Goal: Information Seeking & Learning: Learn about a topic

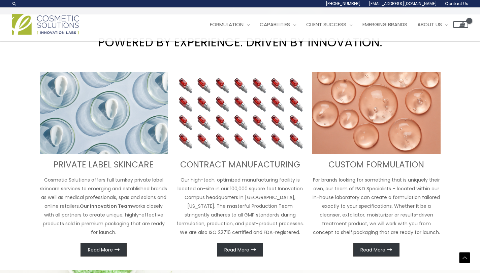
scroll to position [212, 0]
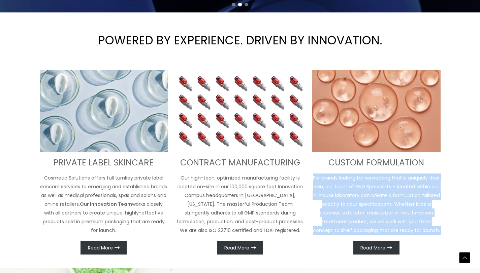
drag, startPoint x: 312, startPoint y: 168, endPoint x: 321, endPoint y: 232, distance: 64.5
click at [321, 232] on div "CUSTOM FORMULATION For brands looking for something that is uniquely their own,…" at bounding box center [376, 162] width 128 height 185
click at [321, 242] on div "Read More" at bounding box center [376, 247] width 128 height 13
drag, startPoint x: 321, startPoint y: 242, endPoint x: 314, endPoint y: 180, distance: 62.7
click at [314, 180] on div "CUSTOM FORMULATION For brands looking for something that is uniquely their own,…" at bounding box center [376, 162] width 128 height 185
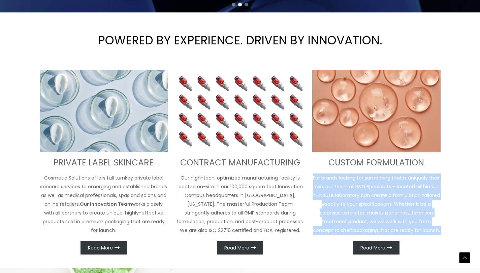
click at [313, 174] on p "For brands looking for something that is uniquely their own, our team of R&D Sp…" at bounding box center [376, 204] width 128 height 61
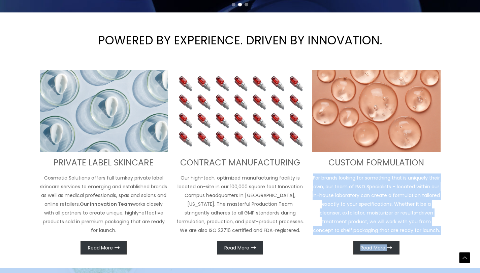
drag, startPoint x: 313, startPoint y: 174, endPoint x: 324, endPoint y: 258, distance: 85.2
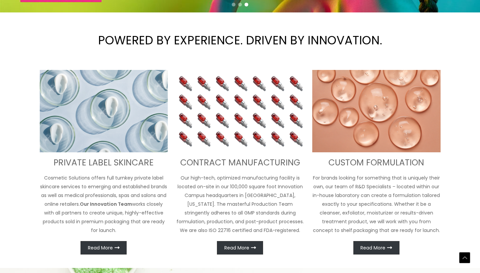
click at [324, 248] on div "Read More" at bounding box center [376, 247] width 128 height 13
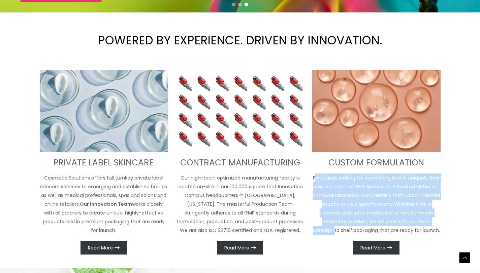
drag, startPoint x: 323, startPoint y: 234, endPoint x: 315, endPoint y: 176, distance: 58.2
click at [315, 179] on p "For brands looking for something that is uniquely their own, our team of R&D Sp…" at bounding box center [376, 204] width 128 height 61
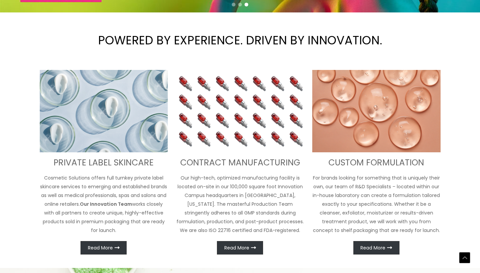
click at [314, 173] on div "CUSTOM FORMULATION For brands looking for something that is uniquely their own,…" at bounding box center [376, 162] width 128 height 185
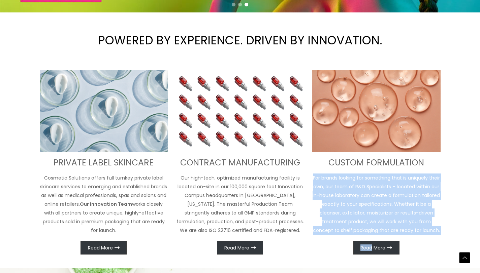
drag, startPoint x: 314, startPoint y: 173, endPoint x: 320, endPoint y: 235, distance: 62.5
click at [320, 235] on div "CUSTOM FORMULATION For brands looking for something that is uniquely their own,…" at bounding box center [376, 162] width 128 height 185
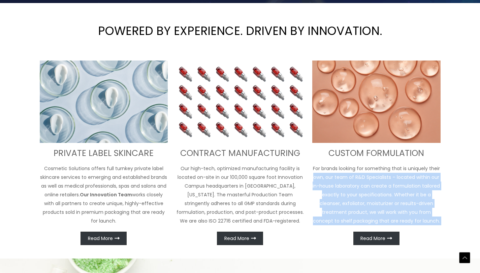
drag, startPoint x: 322, startPoint y: 237, endPoint x: 314, endPoint y: 182, distance: 56.1
click at [314, 182] on div "CUSTOM FORMULATION For brands looking for something that is uniquely their own,…" at bounding box center [376, 153] width 128 height 185
drag, startPoint x: 313, startPoint y: 167, endPoint x: 445, endPoint y: 219, distance: 142.3
click at [428, 219] on p "For brands looking for something that is uniquely their own, our team of R&D Sp…" at bounding box center [376, 194] width 128 height 61
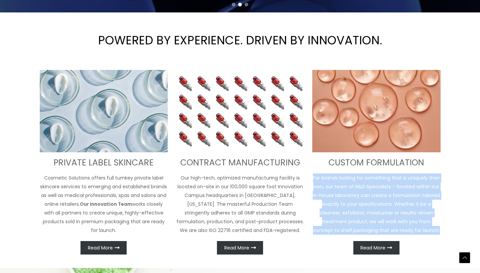
drag, startPoint x: 424, startPoint y: 223, endPoint x: 312, endPoint y: 177, distance: 120.7
click at [312, 177] on p "For brands looking for something that is uniquely their own, our team of R&D Sp…" at bounding box center [376, 204] width 128 height 61
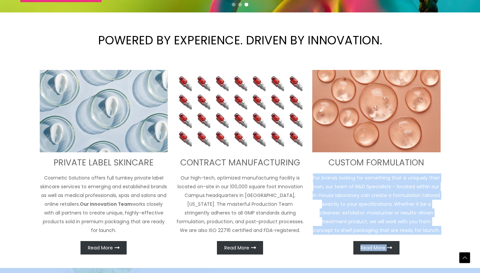
drag, startPoint x: 312, startPoint y: 177, endPoint x: 441, endPoint y: 226, distance: 137.9
click at [441, 226] on div "PRIVATE LABEL SKINCARE Cosmetic Solutions offers full turnkey private label ski…" at bounding box center [240, 162] width 404 height 185
click at [437, 226] on p "For brands looking for something that is uniquely their own, our team of R&D Sp…" at bounding box center [376, 204] width 128 height 61
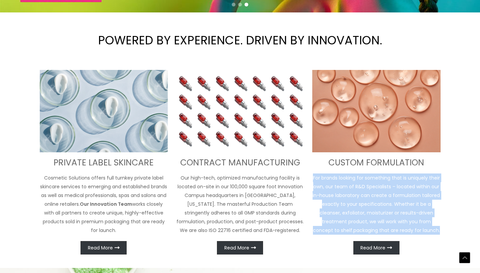
drag, startPoint x: 414, startPoint y: 209, endPoint x: 313, endPoint y: 180, distance: 104.7
click at [313, 180] on p "For brands looking for something that is uniquely their own, our team of R&D Sp…" at bounding box center [376, 204] width 128 height 61
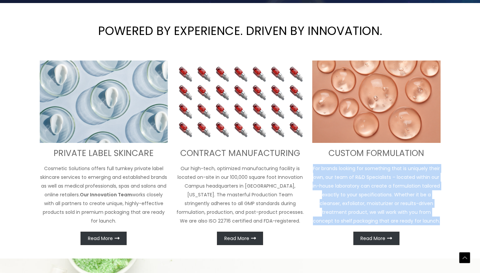
click at [313, 180] on p "For brands looking for something that is uniquely their own, our team of R&D Sp…" at bounding box center [376, 194] width 128 height 61
drag, startPoint x: 313, startPoint y: 168, endPoint x: 430, endPoint y: 219, distance: 128.4
click at [430, 219] on p "For brands looking for something that is uniquely their own, our team of R&D Sp…" at bounding box center [376, 194] width 128 height 61
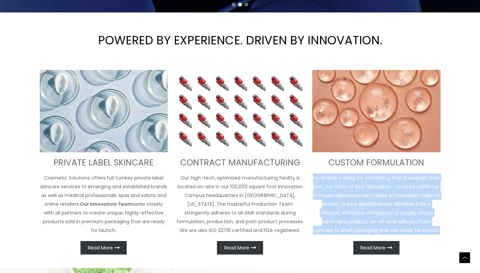
click at [432, 228] on p "For brands looking for something that is uniquely their own, our team of R&D Sp…" at bounding box center [376, 204] width 128 height 61
drag, startPoint x: 432, startPoint y: 228, endPoint x: 313, endPoint y: 180, distance: 128.6
click at [313, 180] on p "For brands looking for something that is uniquely their own, our team of R&D Sp…" at bounding box center [376, 204] width 128 height 61
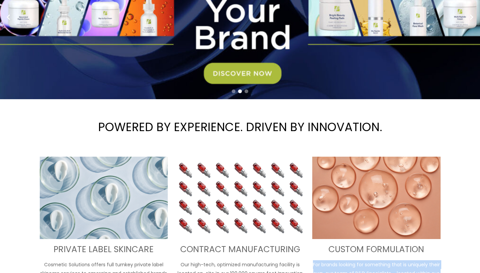
scroll to position [220, 0]
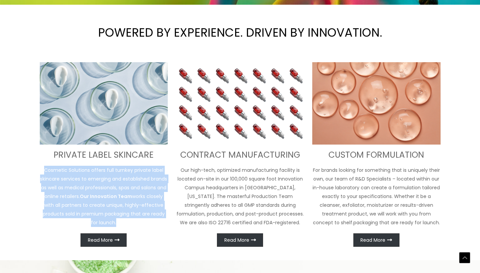
drag, startPoint x: 44, startPoint y: 167, endPoint x: 147, endPoint y: 224, distance: 117.8
click at [147, 224] on p "Cosmetic Solutions offers full turnkey private label skincare services to emerg…" at bounding box center [104, 196] width 128 height 61
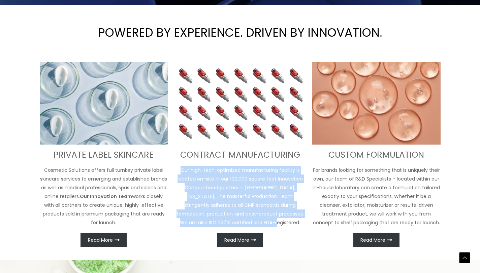
drag, startPoint x: 177, startPoint y: 156, endPoint x: 295, endPoint y: 220, distance: 134.3
click at [295, 220] on p "Our high-tech, optimized manufacturing facility is located on-site in our 100,0…" at bounding box center [240, 196] width 128 height 61
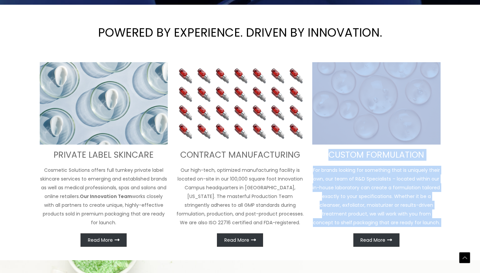
drag, startPoint x: 312, startPoint y: 171, endPoint x: 339, endPoint y: 234, distance: 68.4
click at [339, 234] on div "PRIVATE LABEL SKINCARE Cosmetic Solutions offers full turnkey private label ski…" at bounding box center [240, 154] width 404 height 185
click at [339, 234] on div "Read More" at bounding box center [376, 240] width 128 height 13
drag, startPoint x: 339, startPoint y: 234, endPoint x: 310, endPoint y: 160, distance: 78.9
click at [310, 161] on div "PRIVATE LABEL SKINCARE Cosmetic Solutions offers full turnkey private label ski…" at bounding box center [240, 154] width 404 height 185
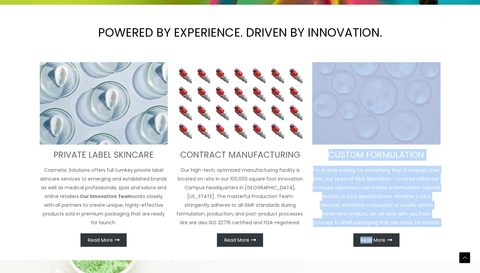
click at [313, 175] on p "For brands looking for something that is uniquely their own, our team of R&D Sp…" at bounding box center [376, 196] width 128 height 61
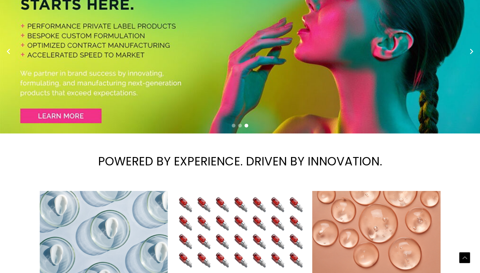
scroll to position [221, 0]
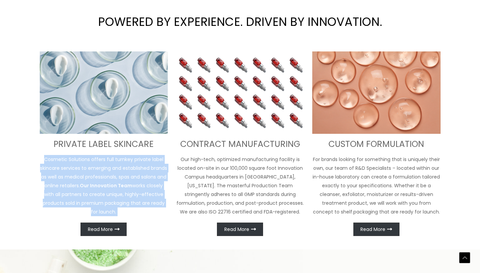
drag, startPoint x: 42, startPoint y: 165, endPoint x: 52, endPoint y: 225, distance: 60.4
click at [52, 225] on div "PRIVATE LABEL SKINCARE Cosmetic Solutions offers full turnkey private label ski…" at bounding box center [104, 143] width 128 height 185
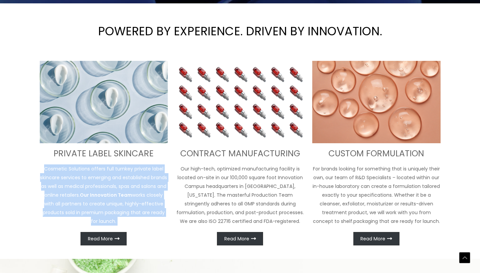
click at [47, 171] on p "Cosmetic Solutions offers full turnkey private label skincare services to emerg…" at bounding box center [104, 195] width 128 height 61
drag, startPoint x: 47, startPoint y: 169, endPoint x: 54, endPoint y: 235, distance: 65.7
click at [54, 235] on div "PRIVATE LABEL SKINCARE Cosmetic Solutions offers full turnkey private label ski…" at bounding box center [104, 153] width 128 height 185
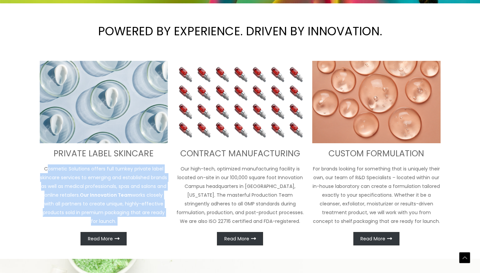
click at [54, 235] on div "Read More" at bounding box center [104, 238] width 128 height 13
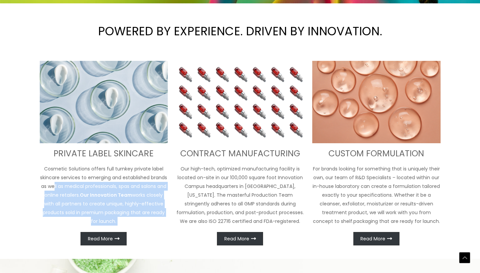
click at [52, 187] on div "PRIVATE LABEL SKINCARE Cosmetic Solutions offers full turnkey private label ski…" at bounding box center [104, 153] width 128 height 185
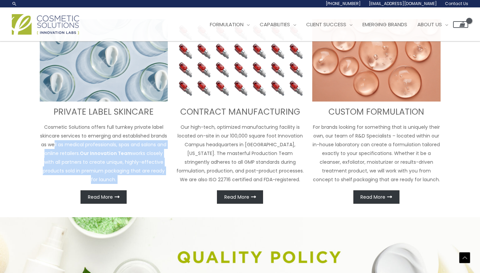
scroll to position [253, 0]
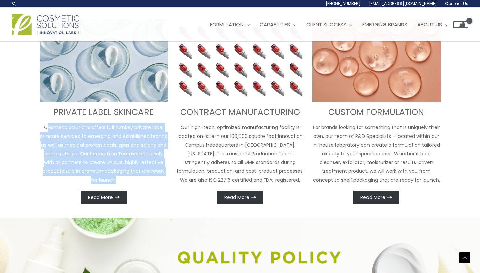
drag, startPoint x: 48, startPoint y: 127, endPoint x: 155, endPoint y: 187, distance: 122.5
click at [155, 186] on div "PRIVATE LABEL SKINCARE Cosmetic Solutions offers full turnkey private label ski…" at bounding box center [104, 112] width 128 height 185
click at [155, 187] on div "PRIVATE LABEL SKINCARE Cosmetic Solutions offers full turnkey private label ski…" at bounding box center [104, 112] width 128 height 185
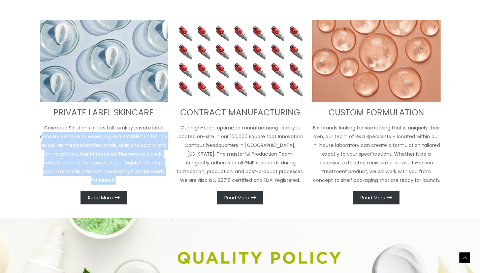
scroll to position [263, 0]
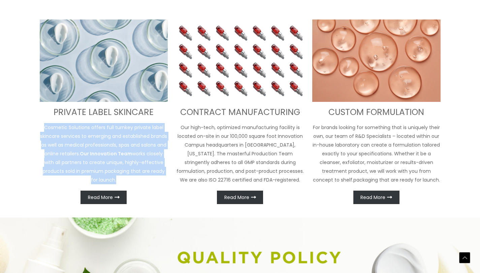
drag, startPoint x: 140, startPoint y: 178, endPoint x: 41, endPoint y: 128, distance: 110.8
click at [41, 128] on p "Cosmetic Solutions offers full turnkey private label skincare services to emerg…" at bounding box center [104, 153] width 128 height 61
click at [40, 119] on div "PRIVATE LABEL SKINCARE Cosmetic Solutions offers full turnkey private label ski…" at bounding box center [104, 112] width 128 height 185
drag, startPoint x: 98, startPoint y: 170, endPoint x: 137, endPoint y: 196, distance: 47.1
click at [136, 195] on div "PRIVATE LABEL SKINCARE Cosmetic Solutions offers full turnkey private label ski…" at bounding box center [104, 112] width 128 height 185
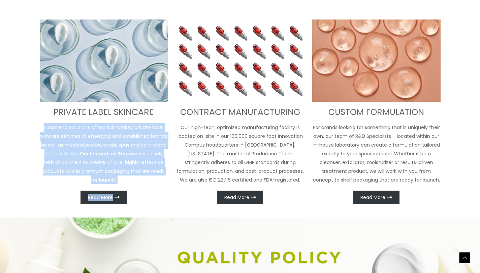
click at [133, 182] on p "Cosmetic Solutions offers full turnkey private label skincare services to emerg…" at bounding box center [104, 153] width 128 height 61
drag, startPoint x: 133, startPoint y: 182, endPoint x: 40, endPoint y: 121, distance: 111.5
click at [40, 121] on div "PRIVATE LABEL SKINCARE Cosmetic Solutions offers full turnkey private label ski…" at bounding box center [104, 112] width 128 height 185
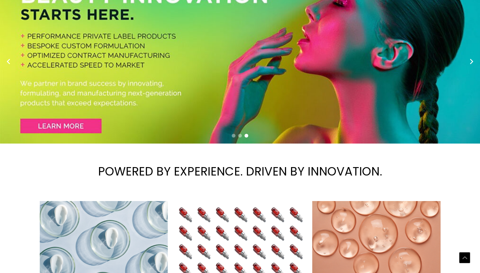
scroll to position [214, 0]
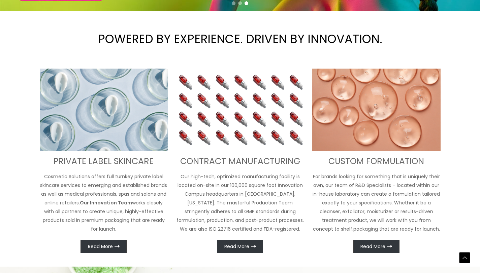
click at [38, 175] on div "PRIVATE LABEL SKINCARE Cosmetic Solutions offers full turnkey private label ski…" at bounding box center [240, 161] width 404 height 185
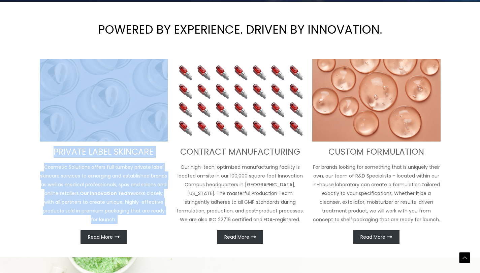
drag, startPoint x: 38, startPoint y: 175, endPoint x: 156, endPoint y: 227, distance: 128.7
click at [156, 227] on div "PRIVATE LABEL SKINCARE Cosmetic Solutions offers full turnkey private label ski…" at bounding box center [240, 151] width 404 height 185
click at [132, 217] on p "Cosmetic Solutions offers full turnkey private label skincare services to emerg…" at bounding box center [104, 193] width 128 height 61
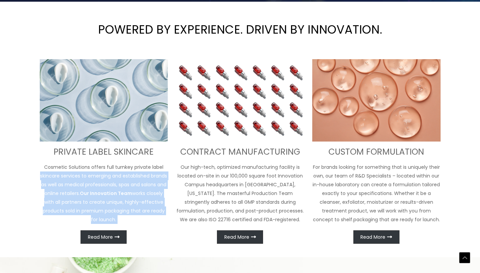
drag, startPoint x: 132, startPoint y: 217, endPoint x: 46, endPoint y: 173, distance: 95.9
click at [46, 173] on p "Cosmetic Solutions offers full turnkey private label skincare services to emerg…" at bounding box center [104, 193] width 128 height 61
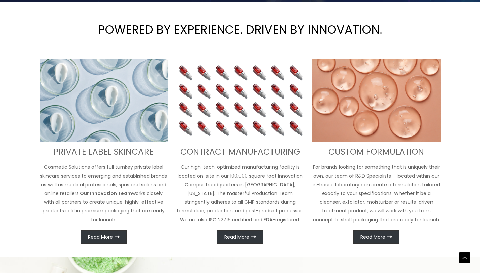
click at [38, 166] on div "PRIVATE LABEL SKINCARE Cosmetic Solutions offers full turnkey private label ski…" at bounding box center [240, 151] width 404 height 185
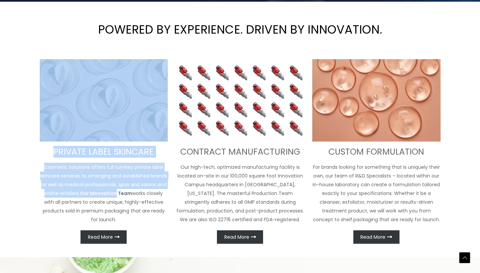
drag, startPoint x: 38, startPoint y: 166, endPoint x: 156, endPoint y: 214, distance: 127.7
click at [152, 213] on div "PRIVATE LABEL SKINCARE Cosmetic Solutions offers full turnkey private label ski…" at bounding box center [240, 151] width 404 height 185
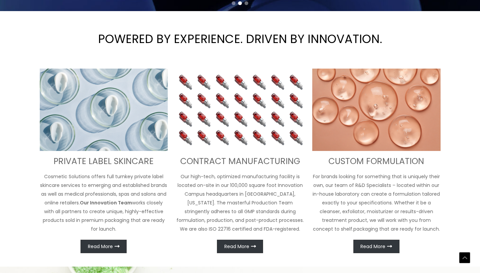
click at [163, 229] on p "Cosmetic Solutions offers full turnkey private label skincare services to emerg…" at bounding box center [104, 202] width 128 height 61
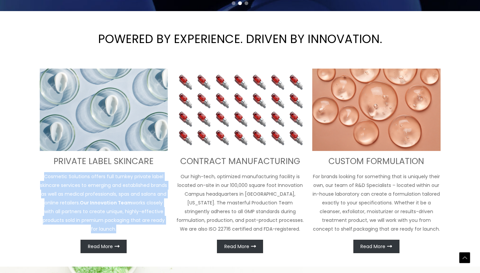
drag, startPoint x: 161, startPoint y: 226, endPoint x: 43, endPoint y: 176, distance: 128.0
click at [43, 176] on p "Cosmetic Solutions offers full turnkey private label skincare services to emerg…" at bounding box center [104, 202] width 128 height 61
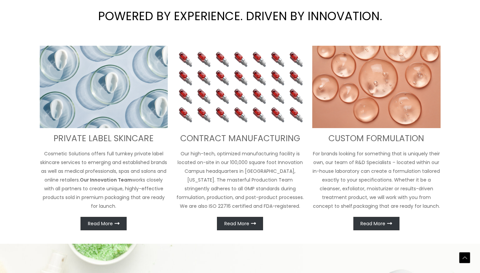
scroll to position [250, 0]
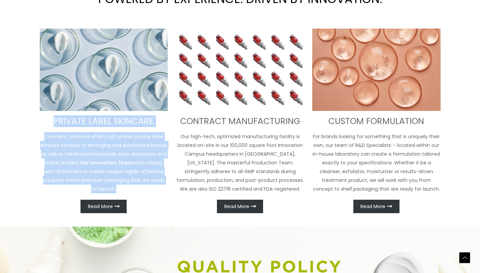
drag, startPoint x: 129, startPoint y: 194, endPoint x: 52, endPoint y: 126, distance: 102.5
click at [52, 126] on div "PRIVATE LABEL SKINCARE Cosmetic Solutions offers full turnkey private label ski…" at bounding box center [104, 121] width 128 height 185
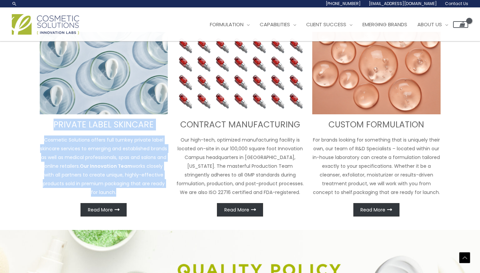
scroll to position [240, 0]
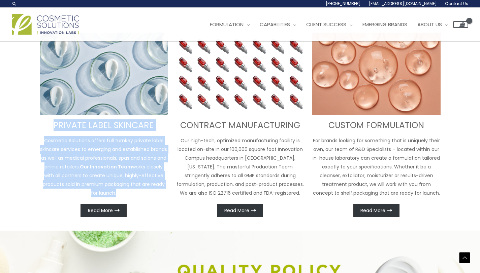
click at [53, 125] on h3 "PRIVATE LABEL SKINCARE" at bounding box center [104, 125] width 128 height 11
drag, startPoint x: 53, startPoint y: 125, endPoint x: 135, endPoint y: 199, distance: 110.5
click at [135, 199] on div "PRIVATE LABEL SKINCARE Cosmetic Solutions offers full turnkey private label ski…" at bounding box center [104, 125] width 128 height 185
click at [135, 194] on p "Cosmetic Solutions offers full turnkey private label skincare services to emerg…" at bounding box center [104, 166] width 128 height 61
drag, startPoint x: 135, startPoint y: 194, endPoint x: 42, endPoint y: 129, distance: 113.0
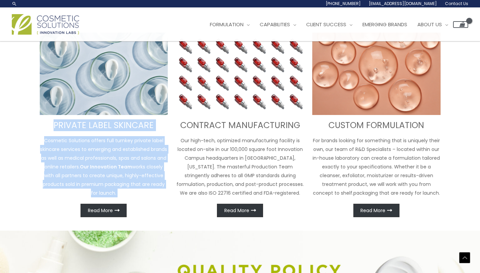
click at [42, 130] on div "PRIVATE LABEL SKINCARE Cosmetic Solutions offers full turnkey private label ski…" at bounding box center [104, 125] width 128 height 185
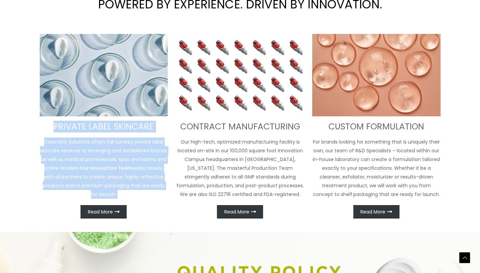
click at [42, 128] on h3 "PRIVATE LABEL SKINCARE" at bounding box center [104, 126] width 128 height 11
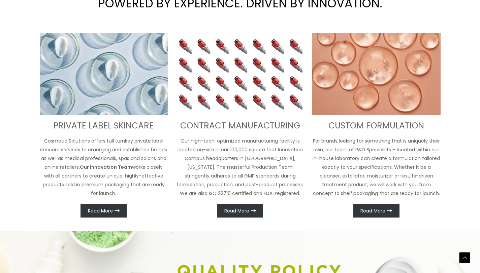
scroll to position [250, 0]
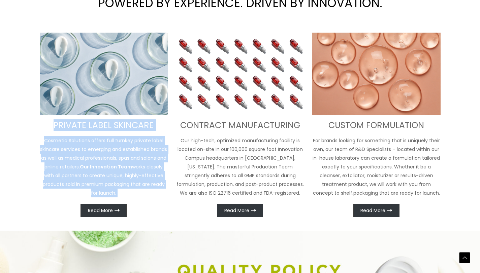
drag, startPoint x: 42, startPoint y: 128, endPoint x: 130, endPoint y: 197, distance: 111.2
click at [130, 197] on div "PRIVATE LABEL SKINCARE Cosmetic Solutions offers full turnkey private label ski…" at bounding box center [104, 125] width 128 height 185
click at [130, 197] on p "Cosmetic Solutions offers full turnkey private label skincare services to emerg…" at bounding box center [104, 166] width 128 height 61
drag, startPoint x: 123, startPoint y: 190, endPoint x: 44, endPoint y: 118, distance: 106.7
click at [44, 118] on div "PRIVATE LABEL SKINCARE Cosmetic Solutions offers full turnkey private label ski…" at bounding box center [104, 125] width 128 height 185
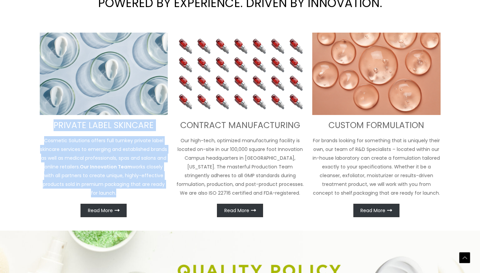
click at [47, 126] on h3 "PRIVATE LABEL SKINCARE" at bounding box center [104, 125] width 128 height 11
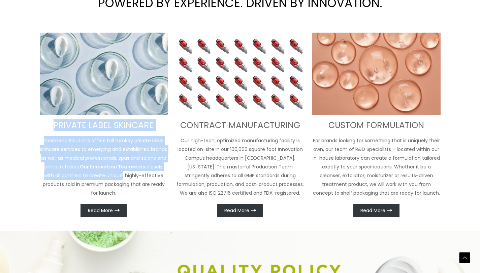
drag, startPoint x: 47, startPoint y: 126, endPoint x: 109, endPoint y: 174, distance: 77.9
click at [109, 174] on div "PRIVATE LABEL SKINCARE Cosmetic Solutions offers full turnkey private label ski…" at bounding box center [104, 125] width 128 height 185
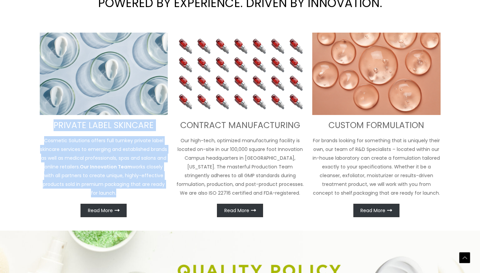
drag, startPoint x: 120, startPoint y: 186, endPoint x: 44, endPoint y: 118, distance: 101.6
click at [44, 118] on div "PRIVATE LABEL SKINCARE Cosmetic Solutions offers full turnkey private label ski…" at bounding box center [104, 125] width 128 height 185
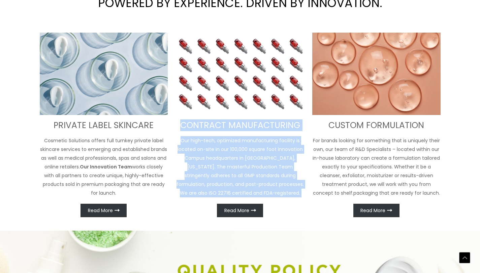
drag, startPoint x: 180, startPoint y: 122, endPoint x: 196, endPoint y: 208, distance: 86.9
click at [196, 208] on div "CONTRACT MANUFACTURING Our high-tech, optimized manufacturing facility is locat…" at bounding box center [240, 125] width 128 height 185
click at [196, 208] on div "Read More" at bounding box center [240, 210] width 128 height 13
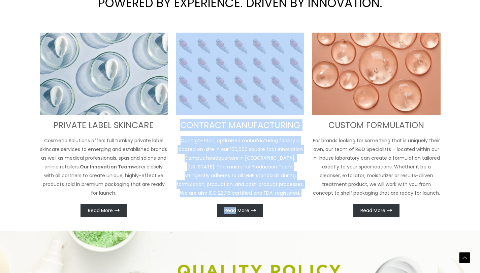
drag, startPoint x: 196, startPoint y: 208, endPoint x: 174, endPoint y: 127, distance: 83.3
click at [174, 128] on div "PRIVATE LABEL SKINCARE Cosmetic Solutions offers full turnkey private label ski…" at bounding box center [240, 125] width 404 height 185
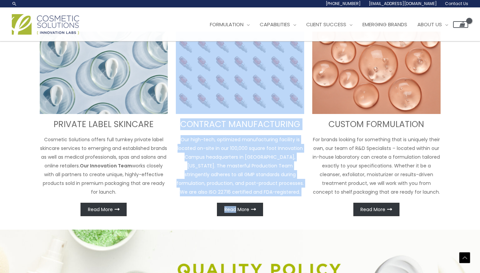
scroll to position [240, 0]
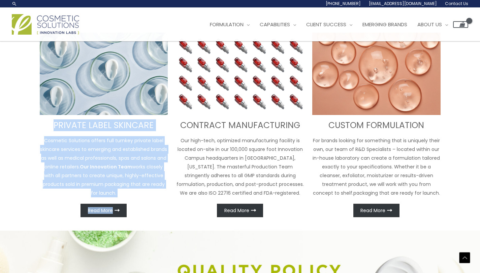
drag, startPoint x: 48, startPoint y: 126, endPoint x: 153, endPoint y: 204, distance: 131.1
click at [153, 204] on div "PRIVATE LABEL SKINCARE Cosmetic Solutions offers full turnkey private label ski…" at bounding box center [104, 125] width 128 height 185
drag, startPoint x: 171, startPoint y: 231, endPoint x: 41, endPoint y: 108, distance: 177.8
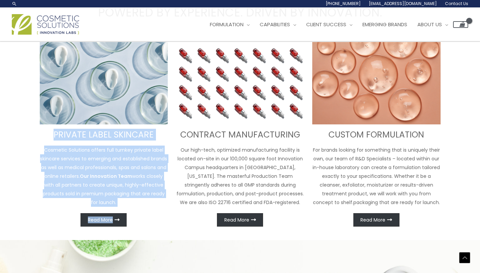
click at [41, 118] on div "PRIVATE LABEL SKINCARE Cosmetic Solutions offers full turnkey private label ski…" at bounding box center [104, 134] width 128 height 185
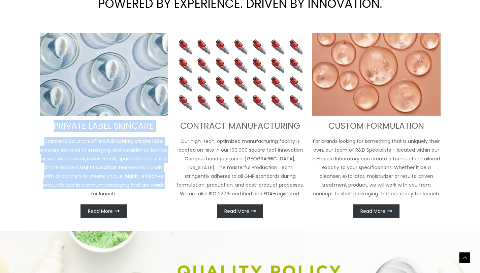
scroll to position [250, 0]
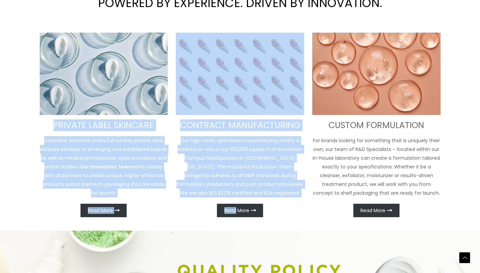
drag, startPoint x: 41, startPoint y: 118, endPoint x: 178, endPoint y: 214, distance: 167.0
click at [178, 214] on div "PRIVATE LABEL SKINCARE Cosmetic Solutions offers full turnkey private label ski…" at bounding box center [240, 125] width 404 height 185
click at [174, 123] on div "PRIVATE LABEL SKINCARE Cosmetic Solutions offers full turnkey private label ski…" at bounding box center [240, 125] width 404 height 185
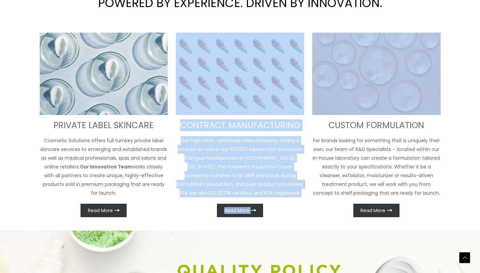
drag, startPoint x: 174, startPoint y: 123, endPoint x: 307, endPoint y: 217, distance: 162.5
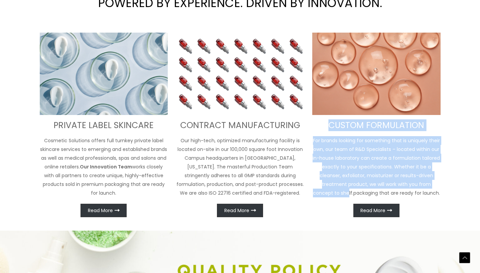
drag, startPoint x: 320, startPoint y: 131, endPoint x: 338, endPoint y: 191, distance: 62.8
click at [338, 191] on div "CUSTOM FORMULATION For brands looking for something that is uniquely their own,…" at bounding box center [376, 125] width 128 height 185
drag, startPoint x: 335, startPoint y: 206, endPoint x: 326, endPoint y: 118, distance: 88.3
click at [326, 118] on div "CUSTOM FORMULATION For brands looking for something that is uniquely their own,…" at bounding box center [376, 125] width 128 height 185
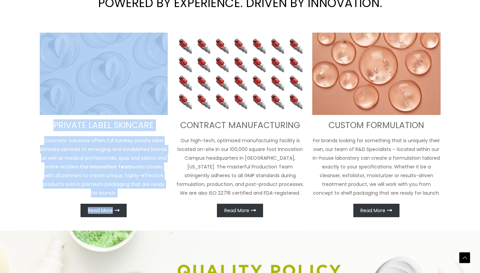
drag, startPoint x: 38, startPoint y: 122, endPoint x: 164, endPoint y: 212, distance: 154.6
click at [164, 212] on div "PRIVATE LABEL SKINCARE Cosmetic Solutions offers full turnkey private label ski…" at bounding box center [240, 125] width 404 height 185
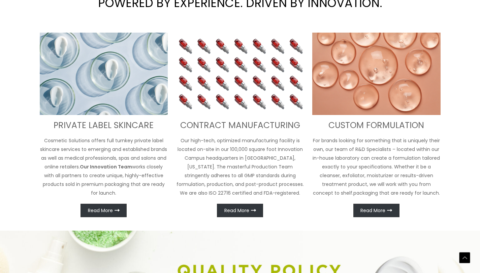
click at [164, 212] on div "Read More" at bounding box center [104, 210] width 128 height 13
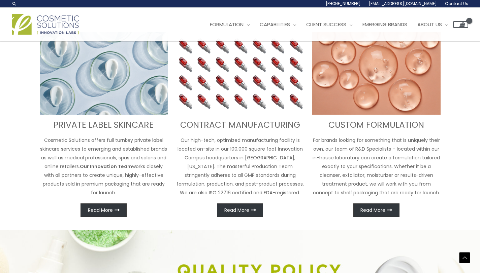
scroll to position [240, 0]
